Goal: Check status: Check status

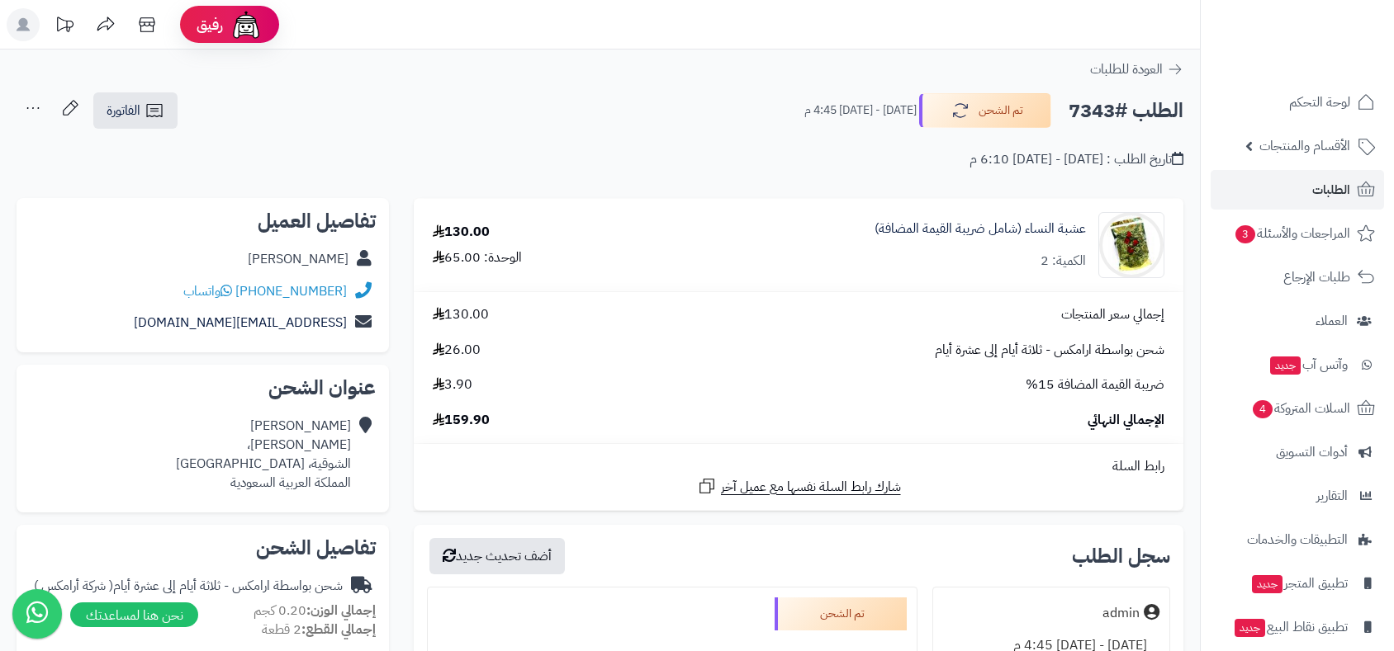
scroll to position [642, 0]
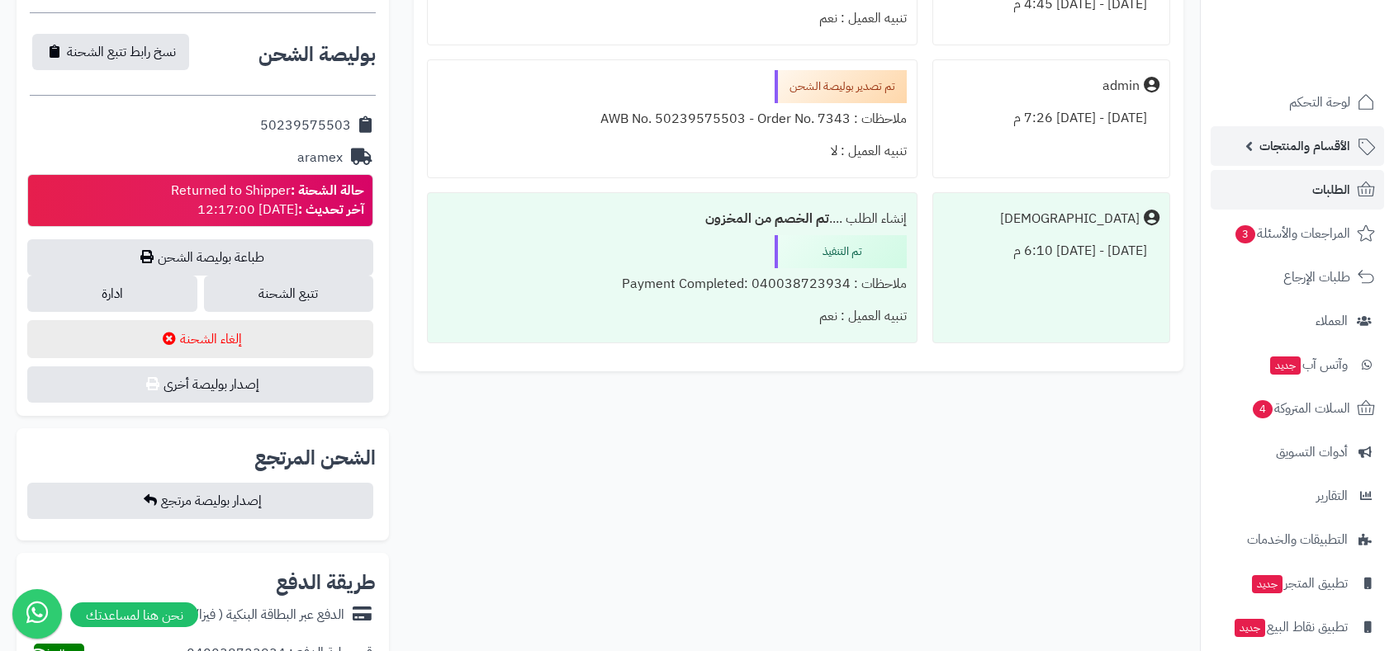
click at [1290, 149] on span "الأقسام والمنتجات" at bounding box center [1304, 146] width 91 height 23
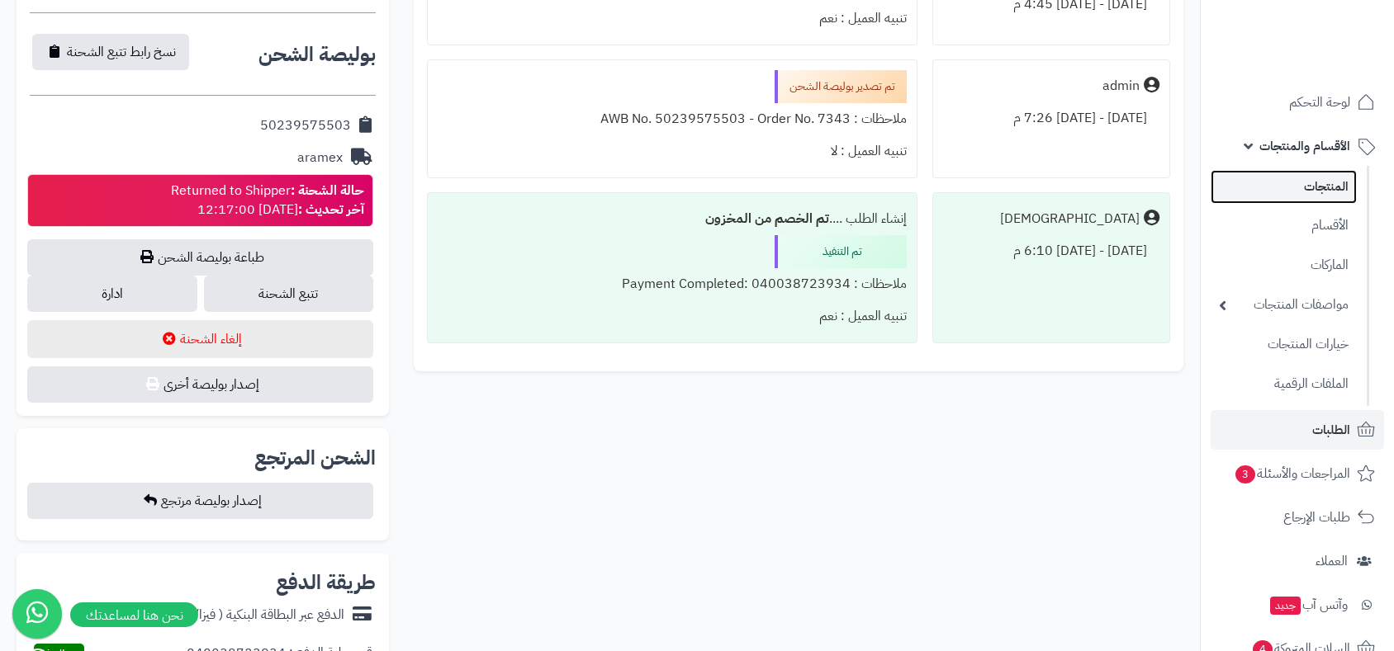
click at [1323, 187] on link "المنتجات" at bounding box center [1283, 187] width 146 height 34
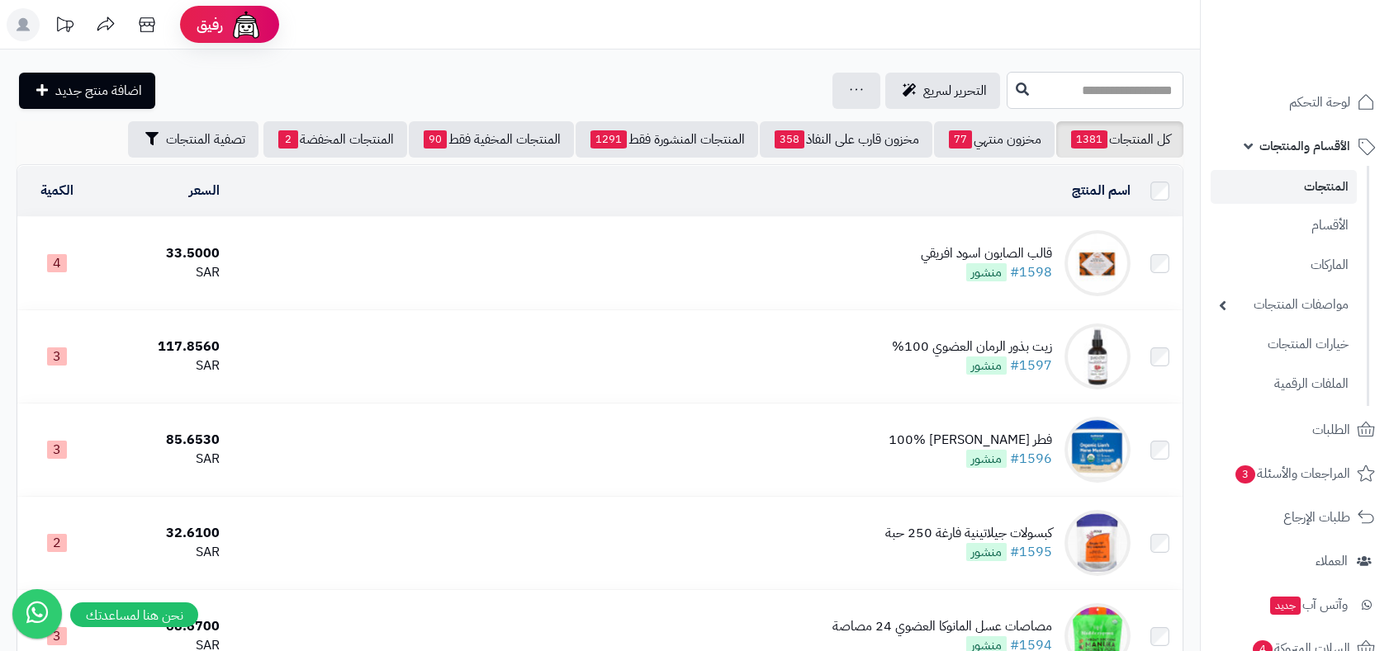
click at [1023, 83] on input "text" at bounding box center [1094, 90] width 177 height 37
type input "*******"
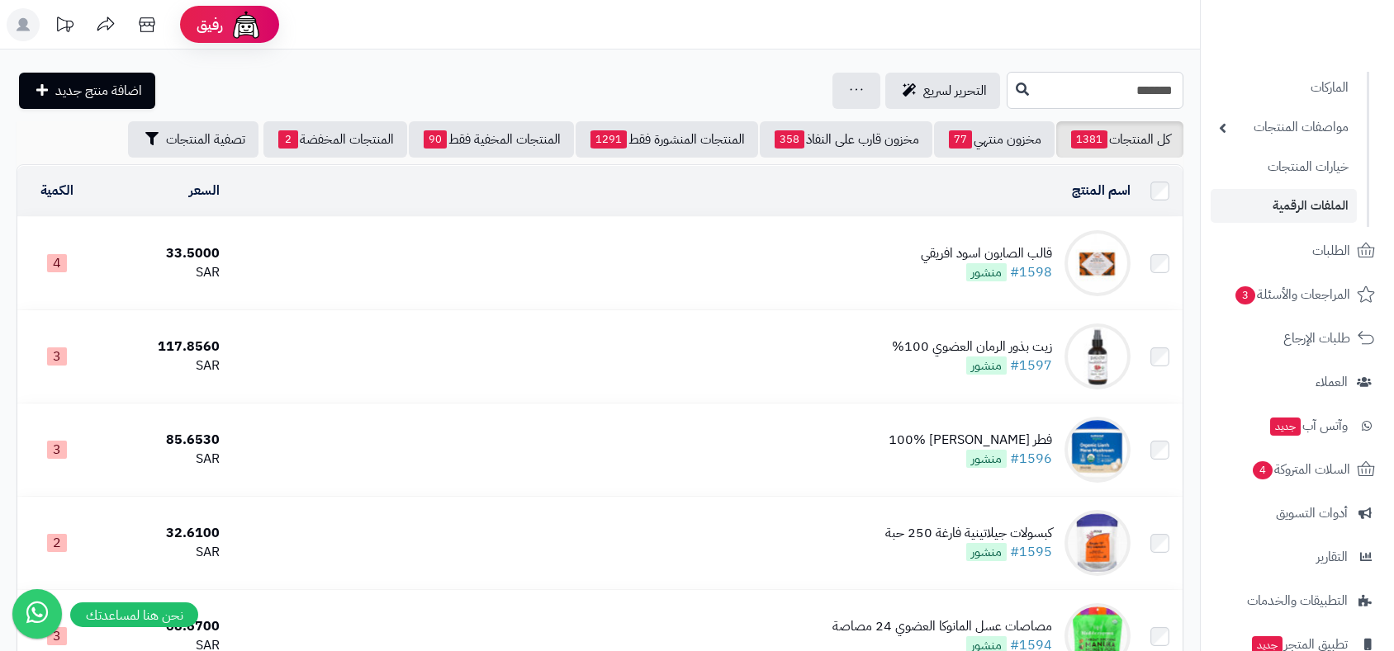
scroll to position [183, 0]
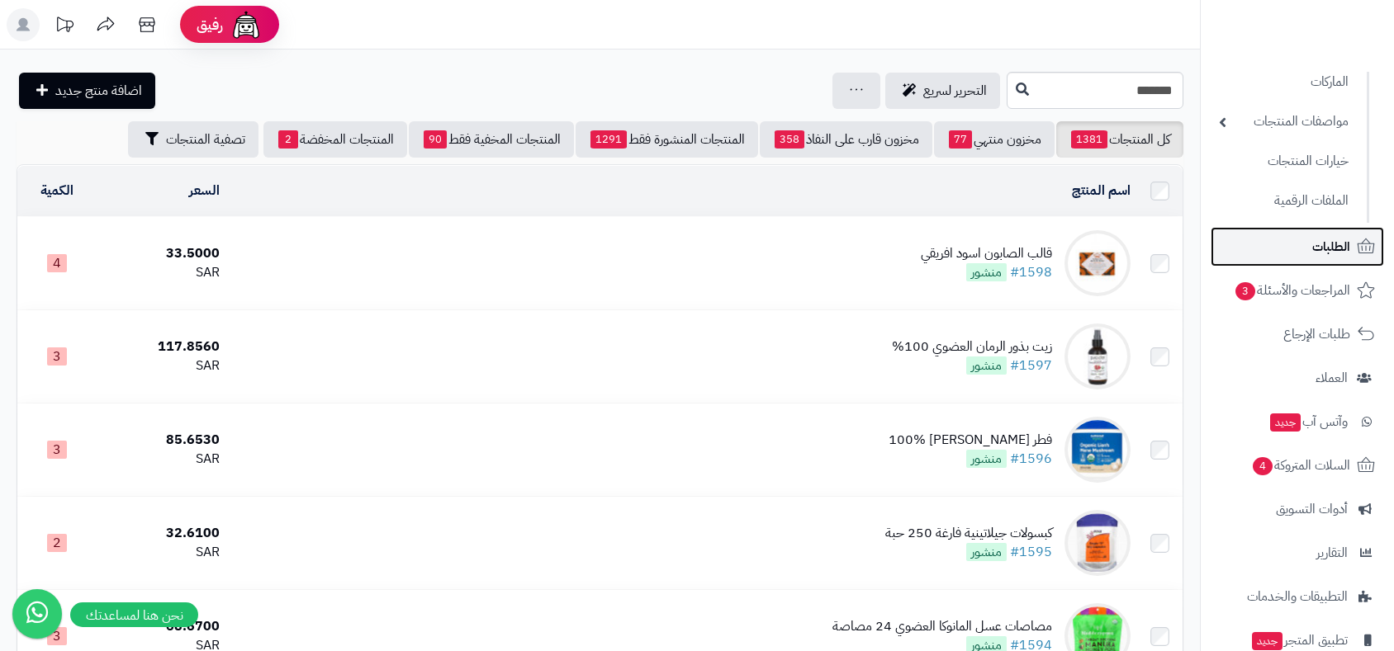
click at [1321, 242] on span "الطلبات" at bounding box center [1331, 246] width 38 height 23
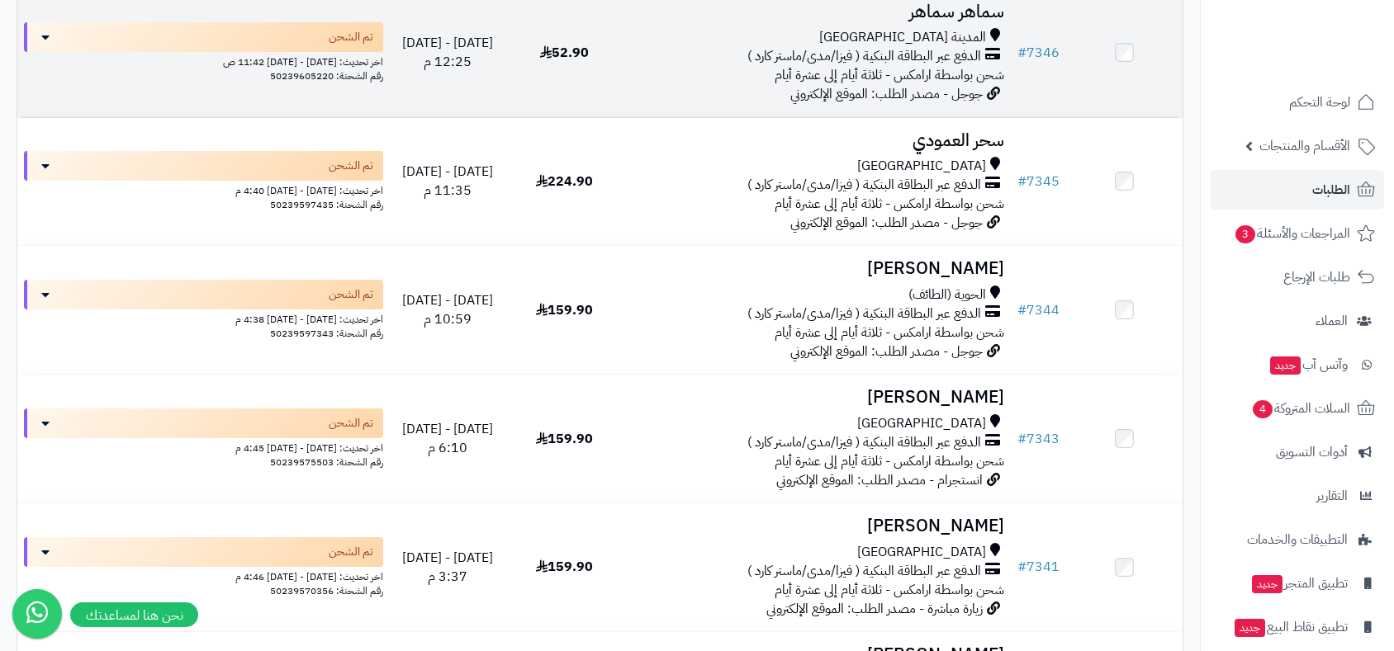
scroll to position [1743, 0]
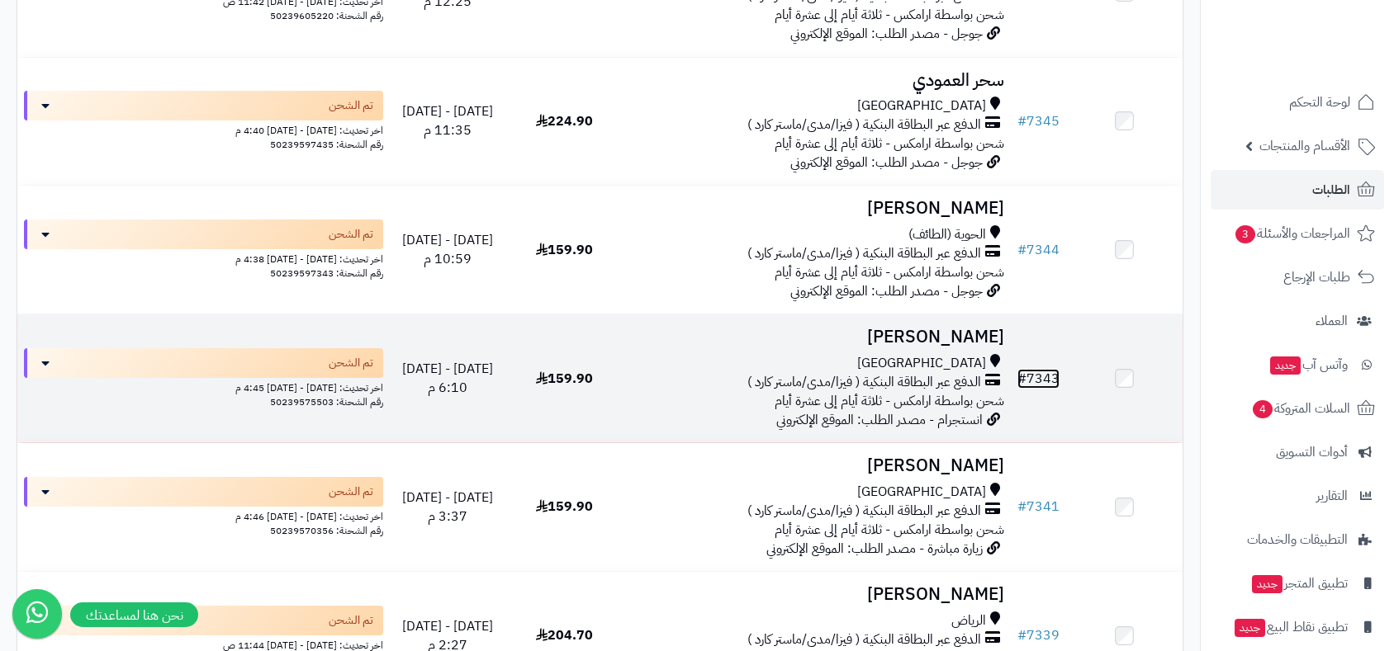
click at [1043, 369] on link "# 7343" at bounding box center [1038, 379] width 42 height 20
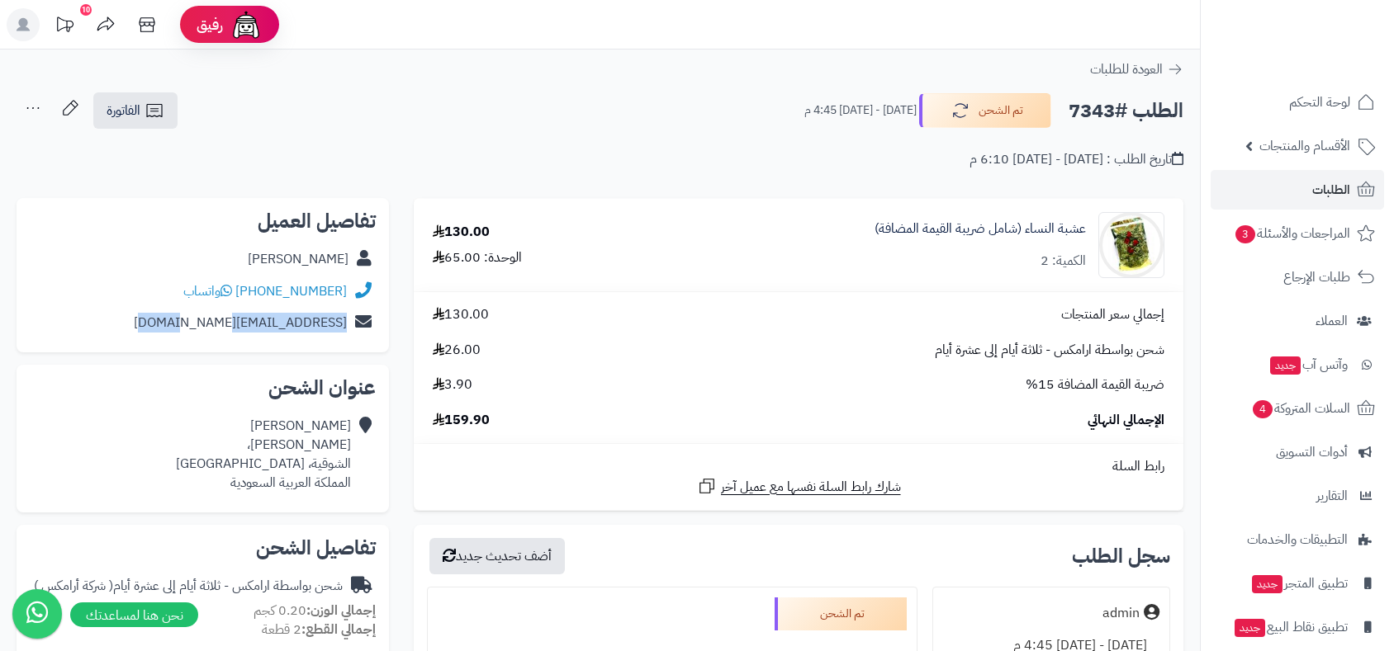
drag, startPoint x: 180, startPoint y: 323, endPoint x: 331, endPoint y: 322, distance: 151.1
click at [357, 324] on div "budoooor369@gmail.com" at bounding box center [203, 323] width 346 height 32
copy div "budoooor369@gmail.com"
drag, startPoint x: 1061, startPoint y: 111, endPoint x: 1115, endPoint y: 107, distance: 54.7
click at [1115, 107] on div "الطلب #7343 تم الشحن الأربعاء - ٦ أغسطس ٢٠٢٥ - 4:45 م" at bounding box center [986, 110] width 394 height 35
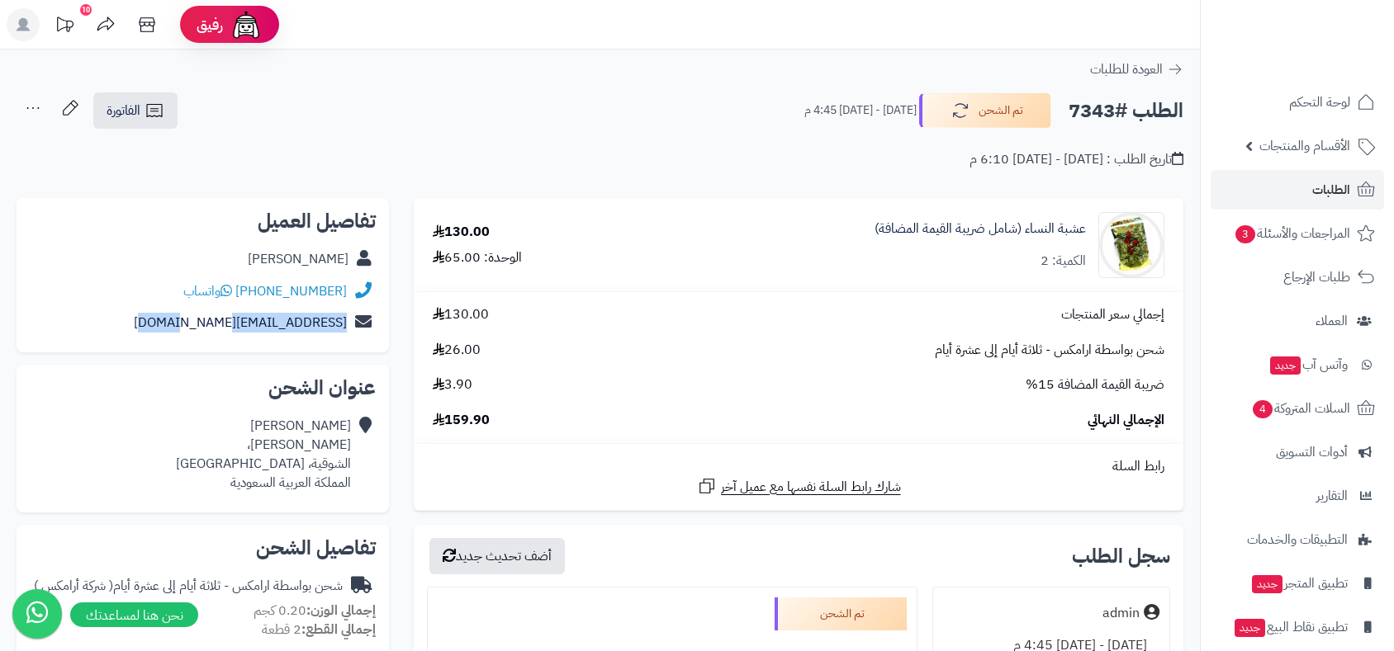
copy h2 "7343"
